Goal: Task Accomplishment & Management: Use online tool/utility

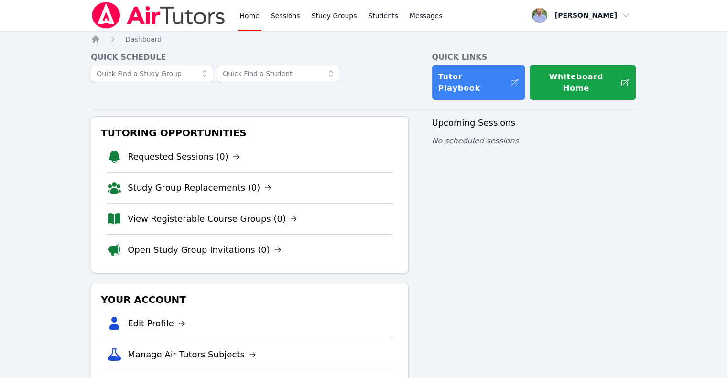
click at [241, 22] on link "Home" at bounding box center [249, 15] width 23 height 31
click at [285, 17] on link "Sessions" at bounding box center [285, 15] width 33 height 31
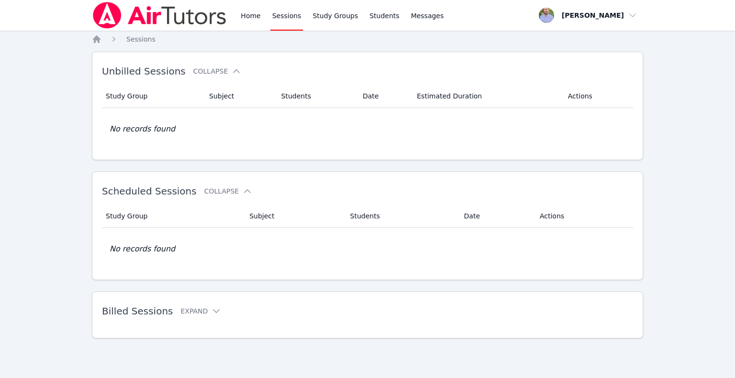
click at [285, 17] on link "Sessions" at bounding box center [286, 15] width 33 height 31
click at [310, 19] on link "Study Groups" at bounding box center [334, 15] width 49 height 31
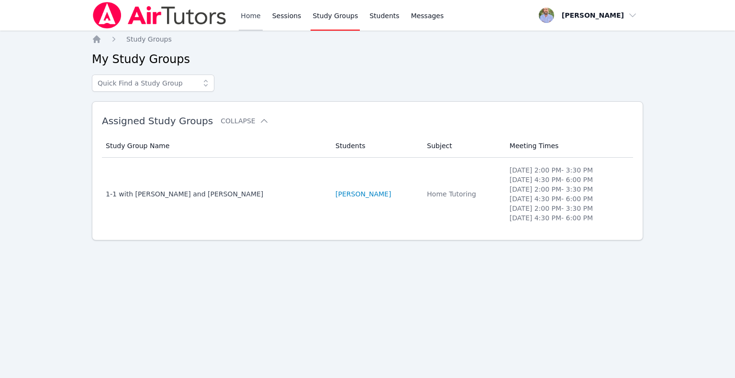
click at [251, 14] on link "Home" at bounding box center [250, 15] width 23 height 31
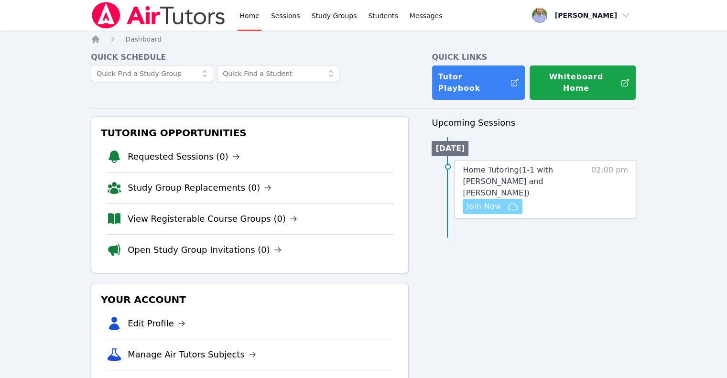
click at [508, 201] on icon "button" at bounding box center [512, 206] width 11 height 11
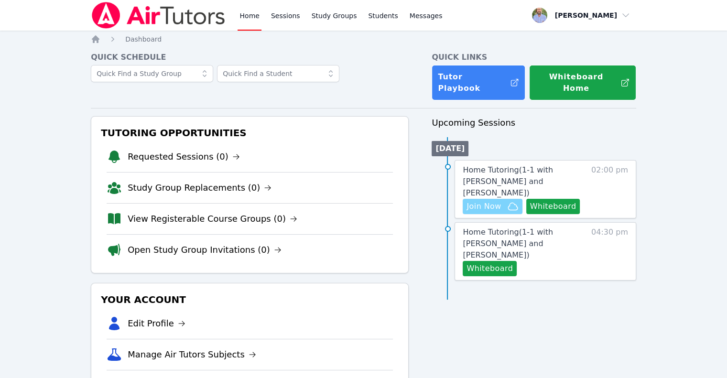
click at [491, 201] on span "Join Now" at bounding box center [484, 206] width 34 height 11
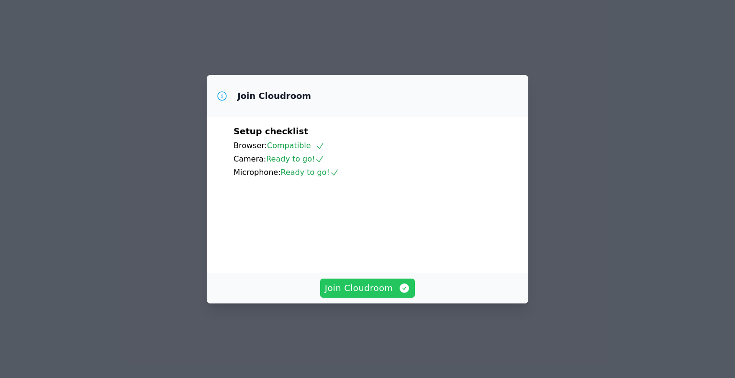
click at [374, 295] on span "Join Cloudroom" at bounding box center [368, 288] width 86 height 13
click at [377, 295] on span "Join Cloudroom" at bounding box center [368, 288] width 86 height 13
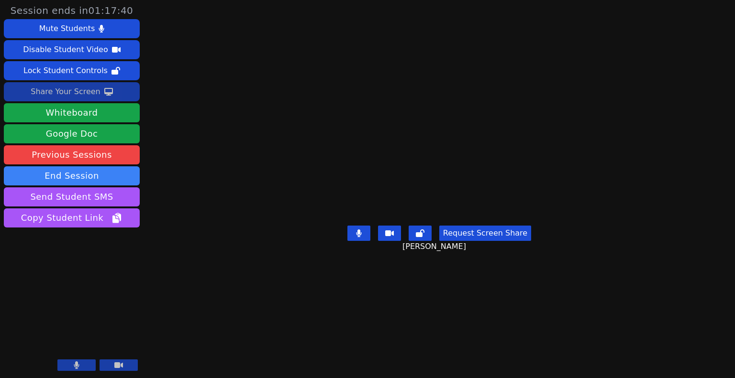
click at [80, 92] on div "Share Your Screen" at bounding box center [66, 91] width 70 height 15
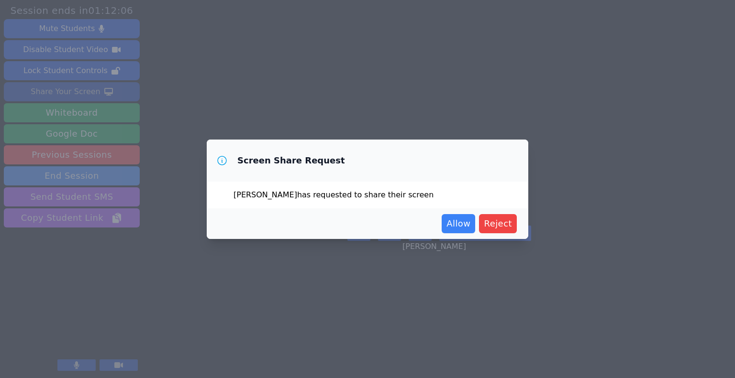
click at [441, 223] on div "Allow Reject" at bounding box center [367, 223] width 298 height 19
click at [453, 223] on span "Allow" at bounding box center [458, 223] width 24 height 13
click at [470, 229] on span "Allow" at bounding box center [458, 223] width 24 height 13
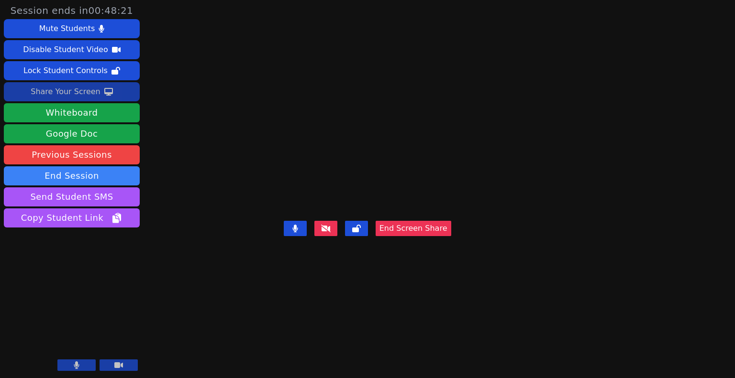
click at [451, 236] on button "End Screen Share" at bounding box center [413, 228] width 76 height 15
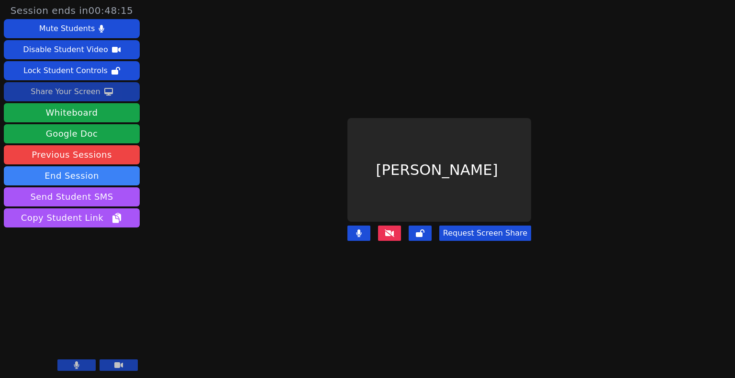
click at [389, 230] on icon at bounding box center [390, 234] width 10 height 8
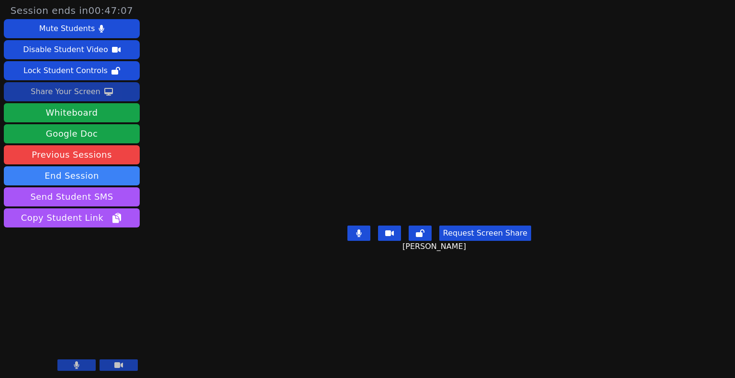
click at [125, 365] on button at bounding box center [118, 365] width 38 height 11
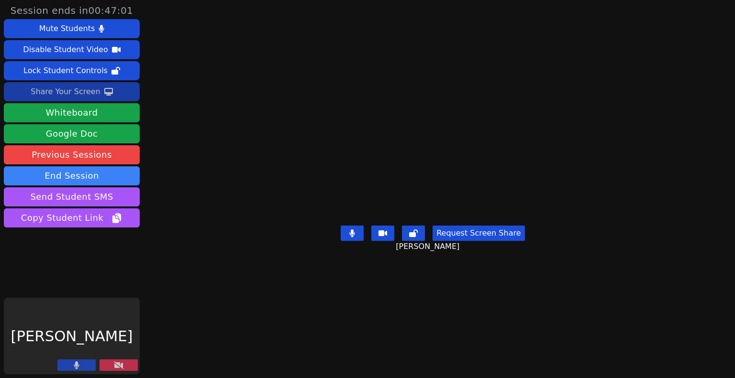
click at [91, 365] on button at bounding box center [76, 365] width 38 height 11
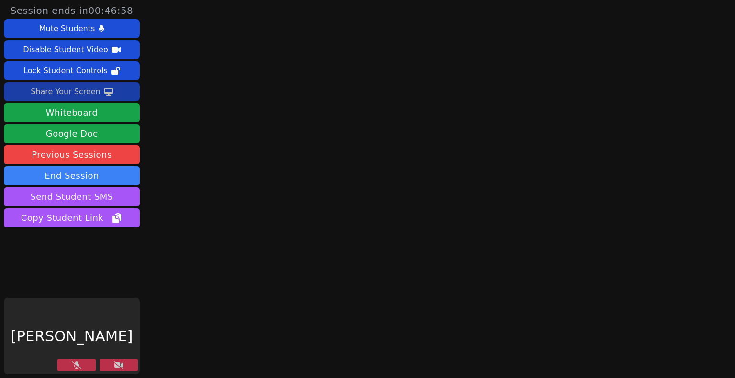
click at [84, 363] on button at bounding box center [76, 365] width 38 height 11
click at [108, 363] on button at bounding box center [118, 365] width 38 height 11
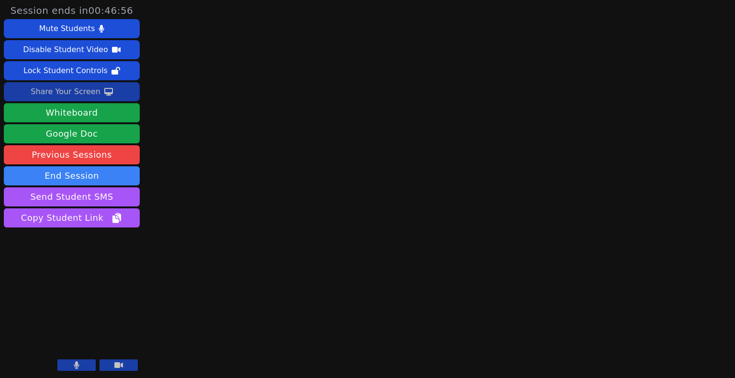
click at [108, 362] on button at bounding box center [118, 365] width 38 height 11
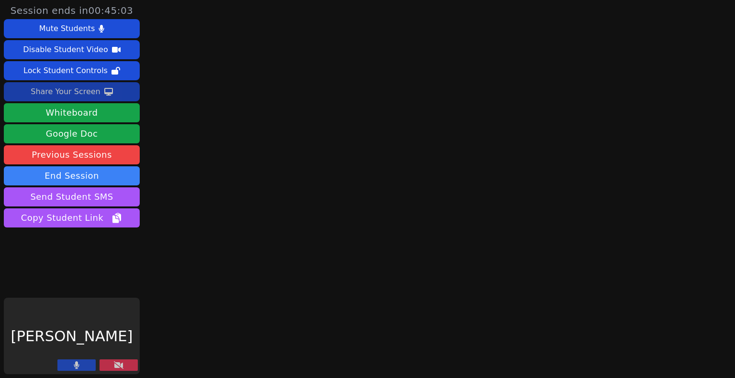
click at [69, 363] on button at bounding box center [76, 365] width 38 height 11
drag, startPoint x: 69, startPoint y: 363, endPoint x: 132, endPoint y: 401, distance: 72.5
click at [132, 378] on html "Session ends in 00:40:05 Mute Students Disable Student Video Lock Student Contr…" at bounding box center [367, 189] width 735 height 378
click at [86, 367] on button at bounding box center [76, 365] width 38 height 11
click at [74, 366] on icon at bounding box center [77, 366] width 6 height 8
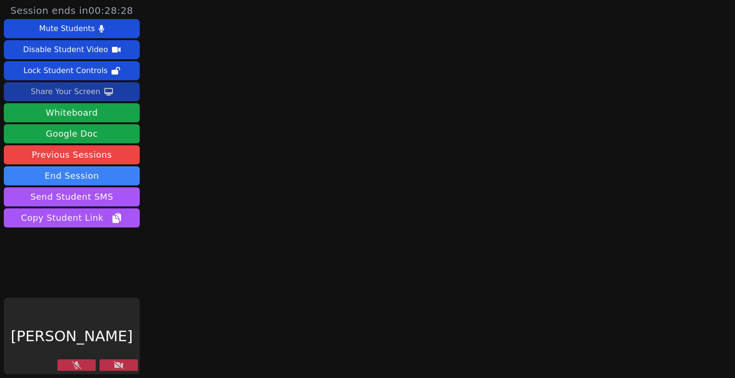
click at [69, 368] on button at bounding box center [76, 365] width 38 height 11
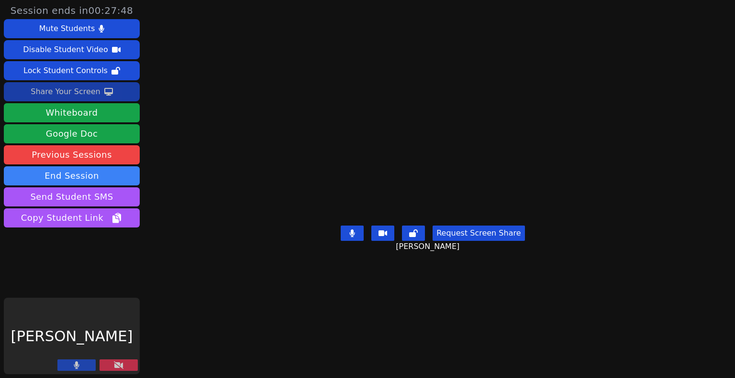
click at [107, 363] on button at bounding box center [118, 365] width 38 height 11
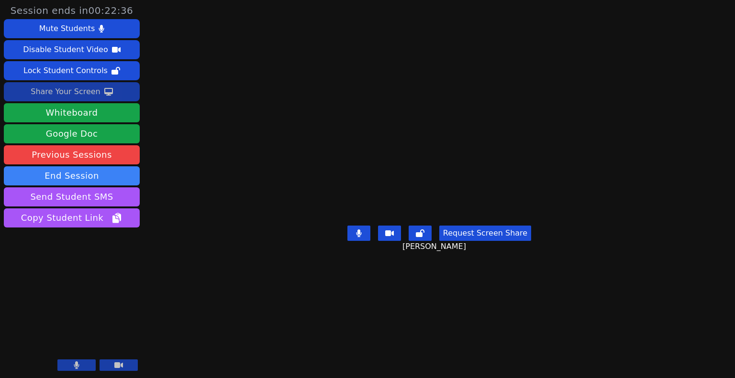
click at [66, 91] on div "Share Your Screen" at bounding box center [66, 91] width 70 height 15
